Goal: Task Accomplishment & Management: Manage account settings

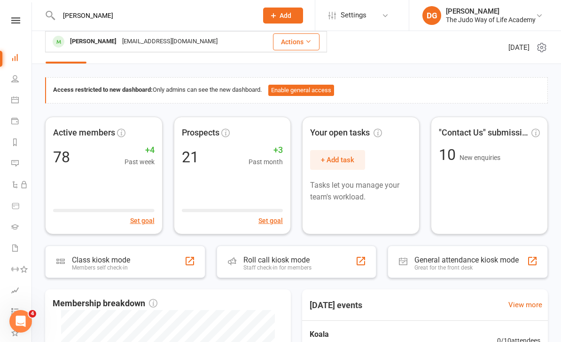
type input "[PERSON_NAME]"
click at [119, 41] on div "[EMAIL_ADDRESS][DOMAIN_NAME]" at bounding box center [169, 42] width 101 height 14
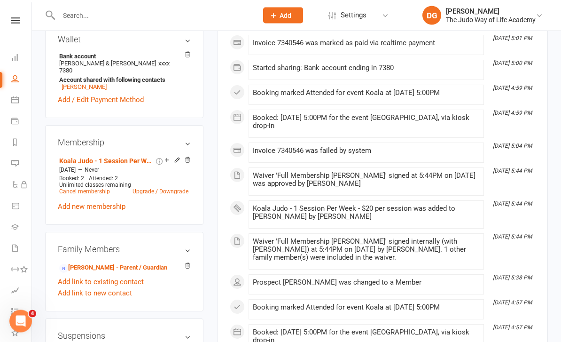
scroll to position [293, 0]
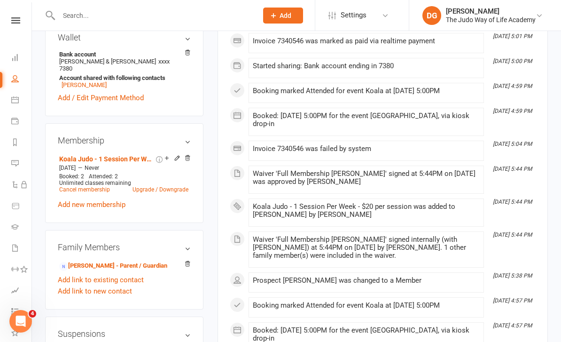
click at [92, 190] on link "Cancel membership" at bounding box center [84, 189] width 51 height 7
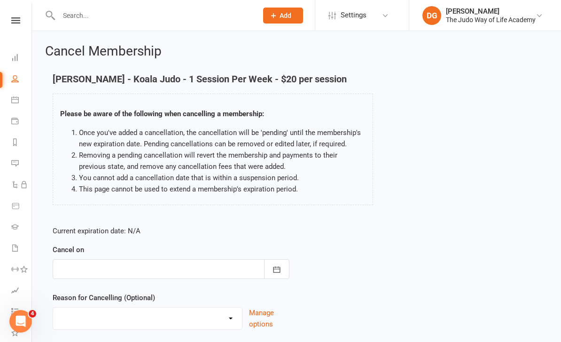
click at [280, 271] on icon "button" at bounding box center [276, 269] width 9 height 9
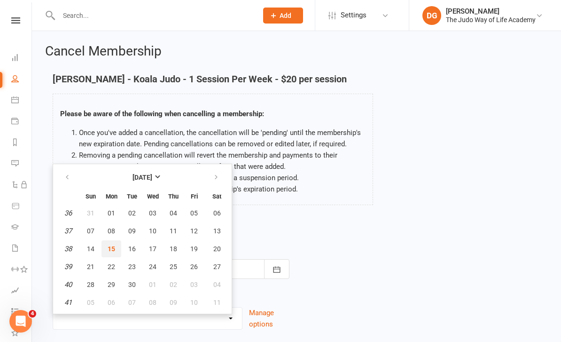
click at [112, 251] on span "15" at bounding box center [112, 249] width 8 height 8
type input "[DATE]"
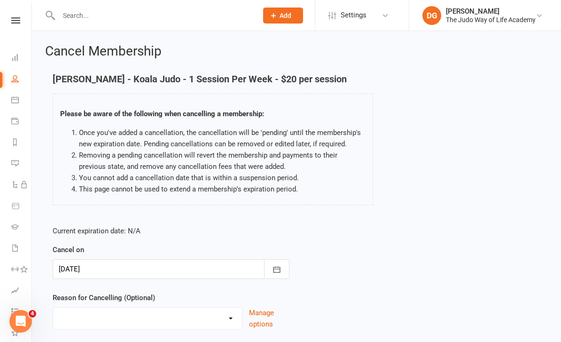
scroll to position [42, 0]
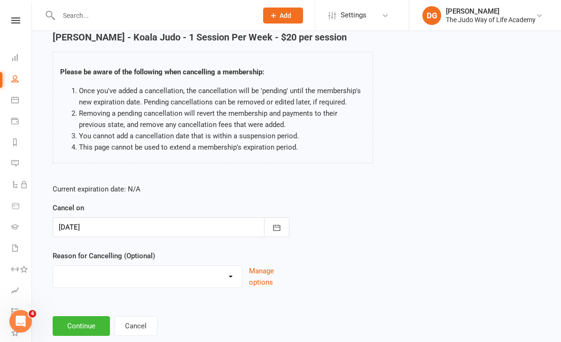
click at [220, 276] on select "Holiday Injury Other reason" at bounding box center [147, 275] width 189 height 19
select select "2"
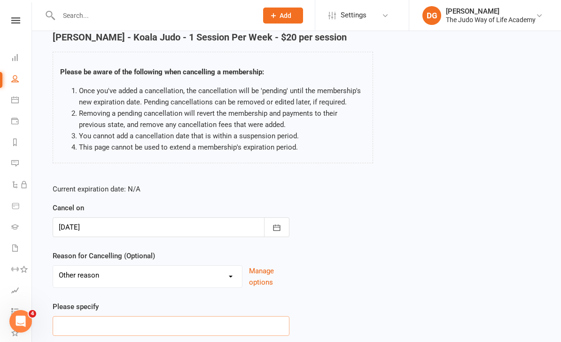
click at [148, 323] on input at bounding box center [171, 326] width 237 height 20
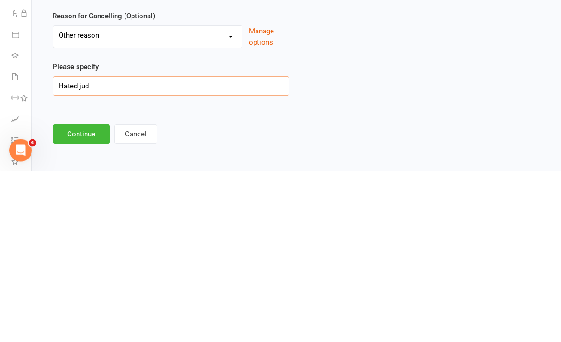
type input "Hated judo"
click at [96, 295] on button "Continue" at bounding box center [81, 305] width 57 height 20
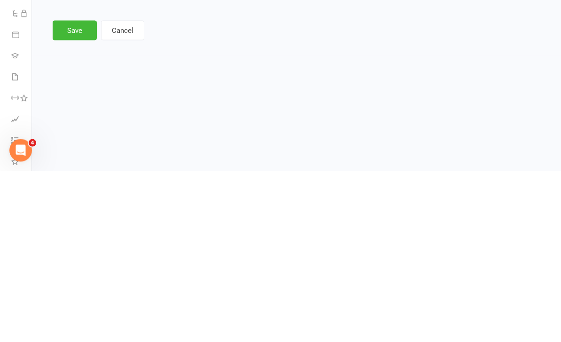
scroll to position [0, 0]
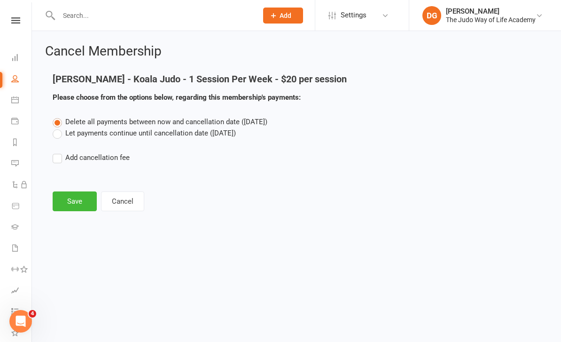
click at [128, 201] on button "Cancel" at bounding box center [122, 201] width 43 height 20
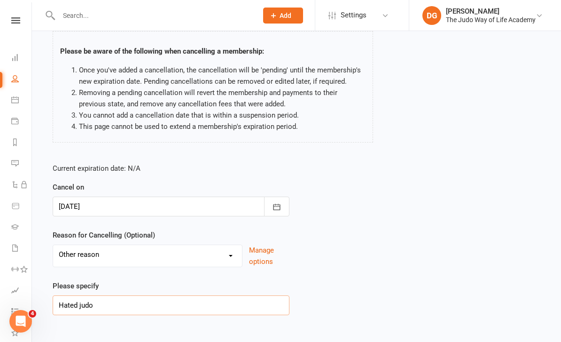
click at [167, 309] on input "Hated judo" at bounding box center [171, 305] width 237 height 20
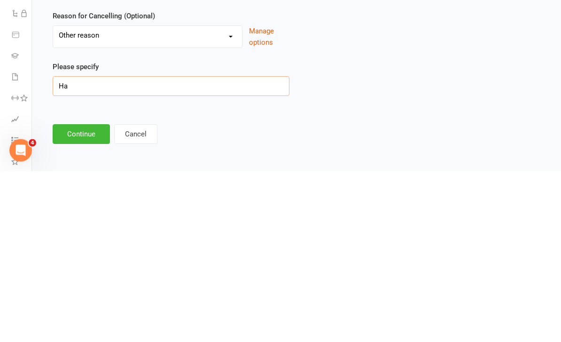
type input "H"
type input "Gave it shot"
click at [82, 295] on button "Continue" at bounding box center [81, 305] width 57 height 20
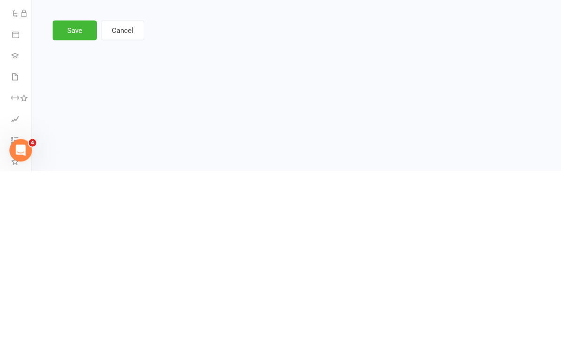
scroll to position [0, 0]
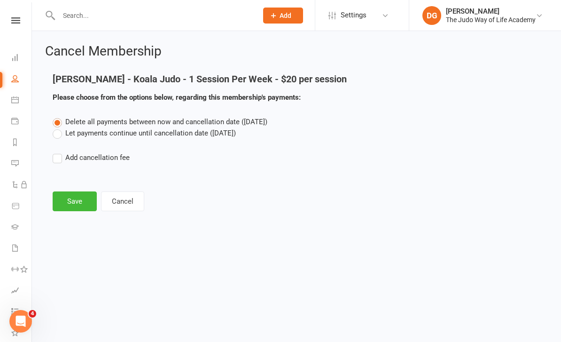
click at [80, 202] on button "Save" at bounding box center [75, 201] width 44 height 20
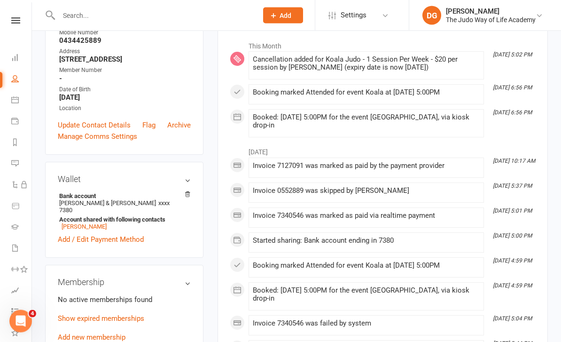
scroll to position [152, 0]
click at [190, 197] on icon at bounding box center [187, 194] width 7 height 7
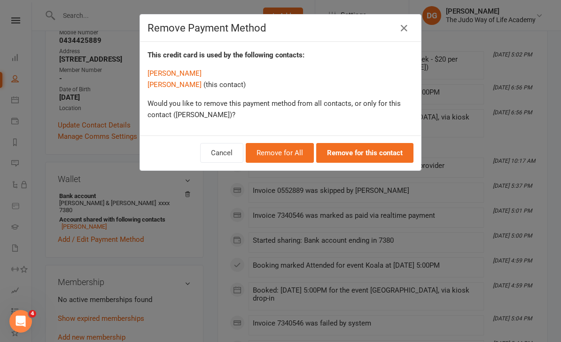
click at [299, 153] on button "Remove for All" at bounding box center [280, 153] width 68 height 20
